Goal: Navigation & Orientation: Find specific page/section

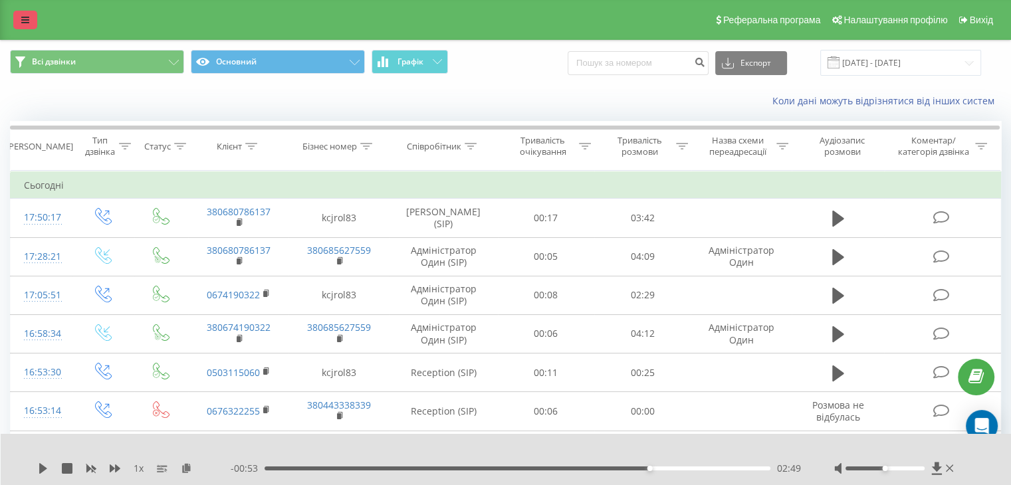
drag, startPoint x: 0, startPoint y: 0, endPoint x: 27, endPoint y: 27, distance: 38.1
click at [27, 27] on link at bounding box center [25, 20] width 24 height 19
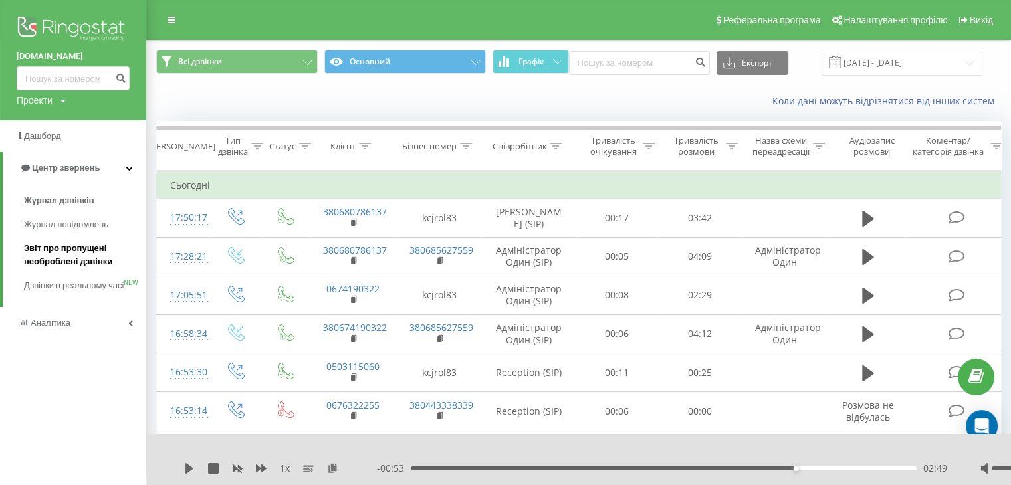
click at [66, 256] on span "Звіт про пропущені необроблені дзвінки" at bounding box center [82, 255] width 116 height 27
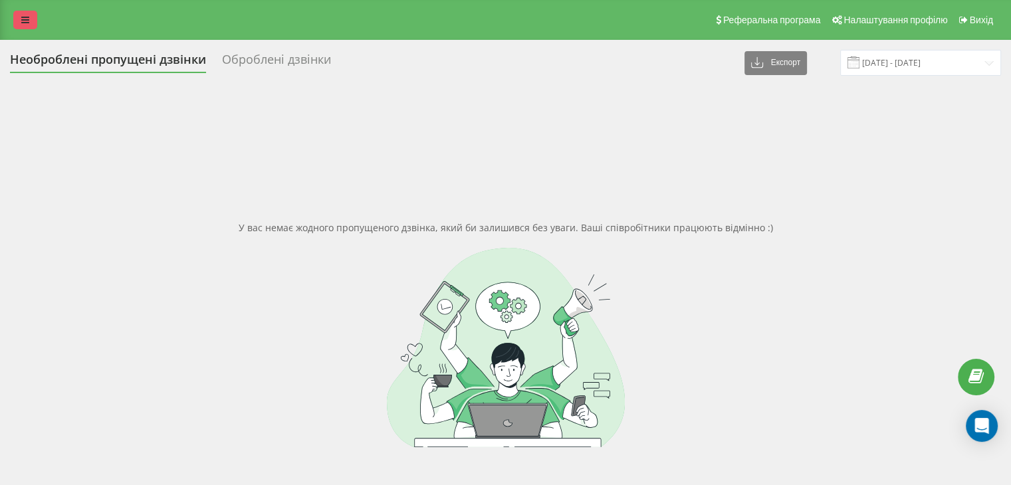
click at [29, 23] on link at bounding box center [25, 20] width 24 height 19
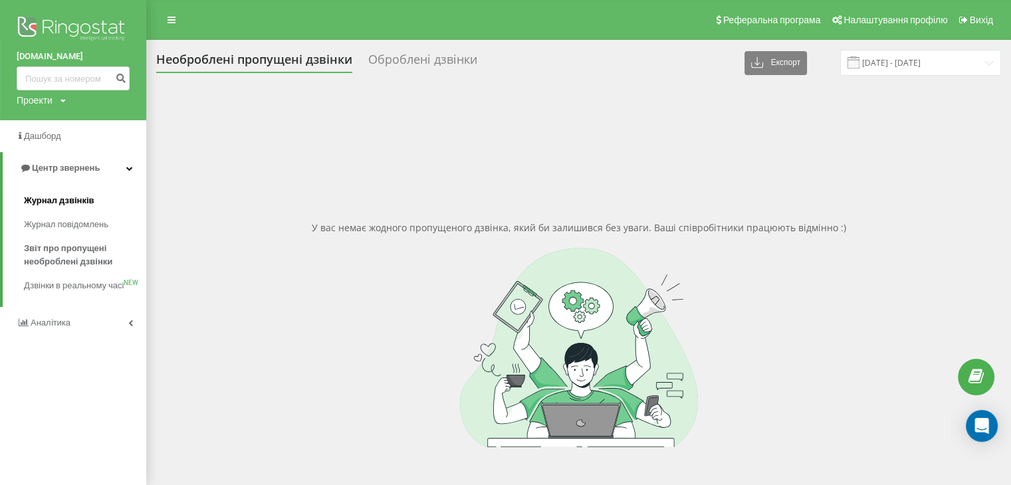
click at [51, 200] on span "Журнал дзвінків" at bounding box center [59, 200] width 70 height 13
